Goal: Task Accomplishment & Management: Manage account settings

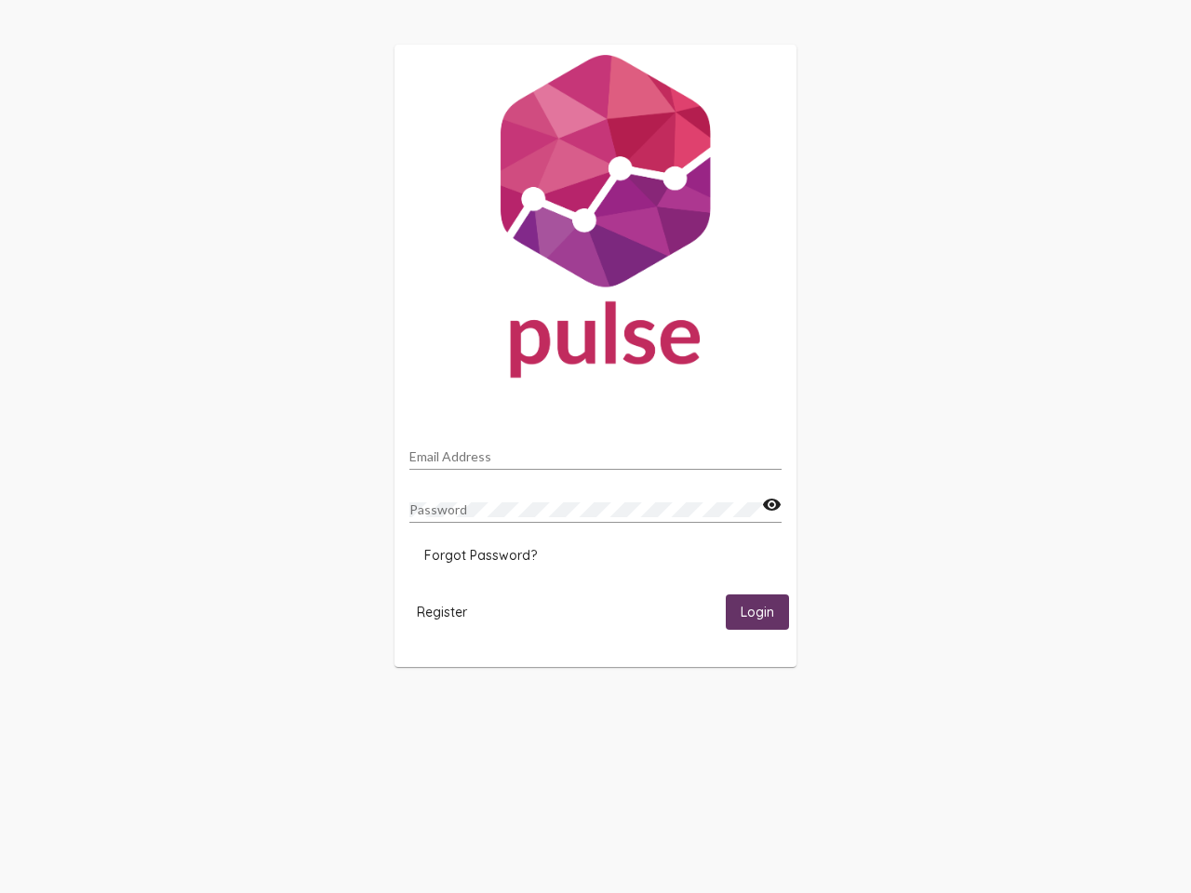
click at [596, 451] on input "Email Address" at bounding box center [595, 456] width 372 height 15
click at [771, 505] on mat-icon "visibility" at bounding box center [772, 505] width 20 height 22
click at [480, 556] on span "Forgot Password?" at bounding box center [480, 555] width 113 height 17
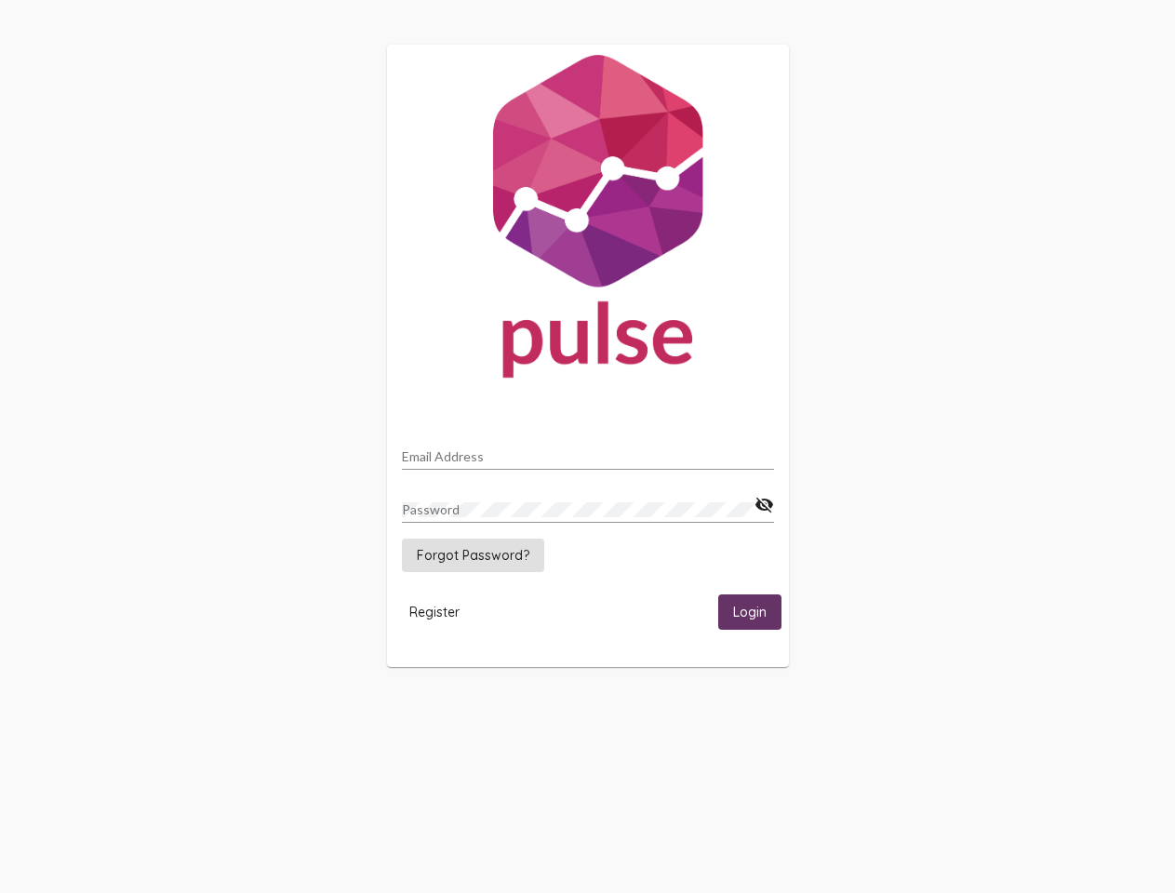
click at [442, 611] on span "Register" at bounding box center [434, 612] width 50 height 17
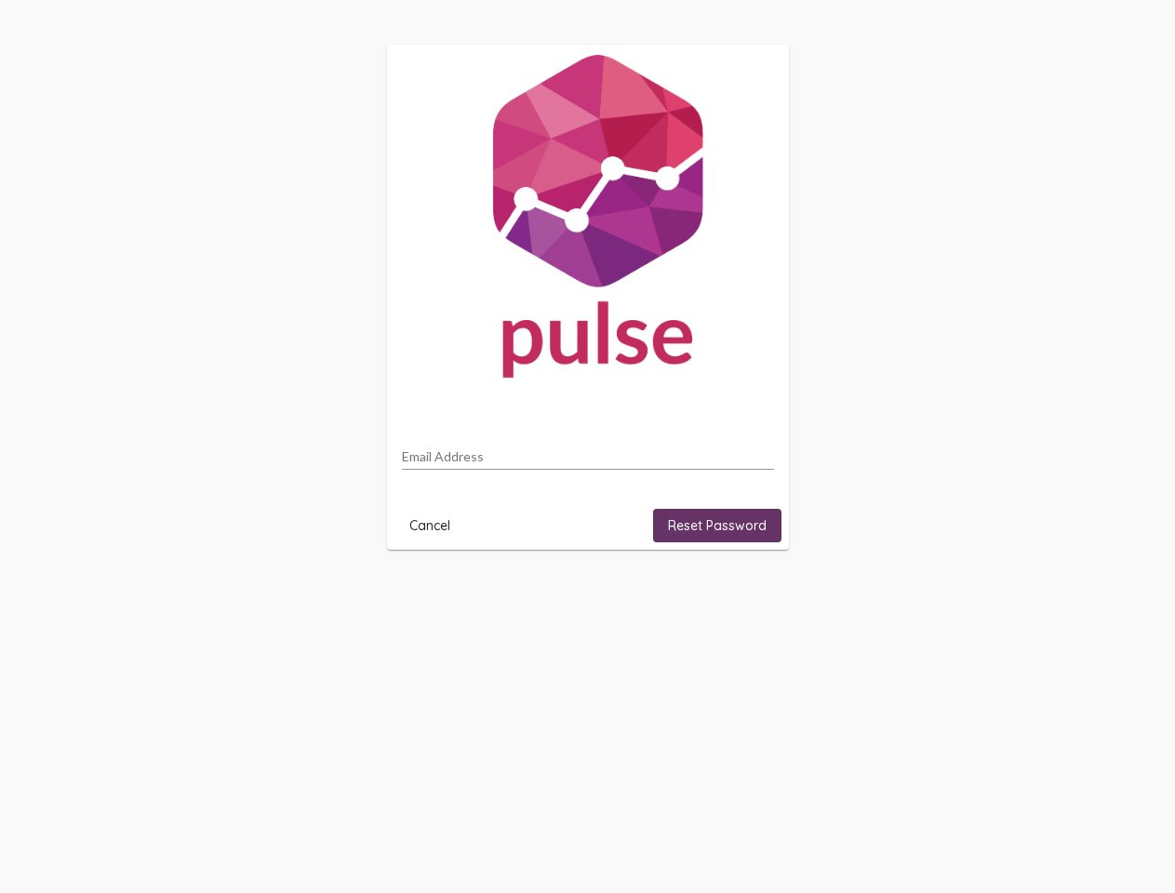
click at [758, 595] on html "Email Address Cancel Reset Password" at bounding box center [587, 297] width 1175 height 595
